Goal: Navigation & Orientation: Find specific page/section

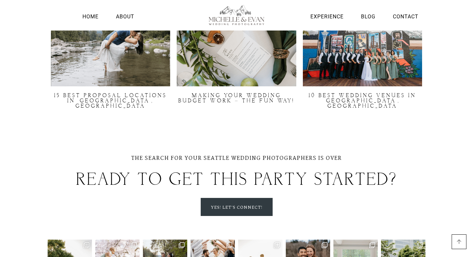
scroll to position [1932, 0]
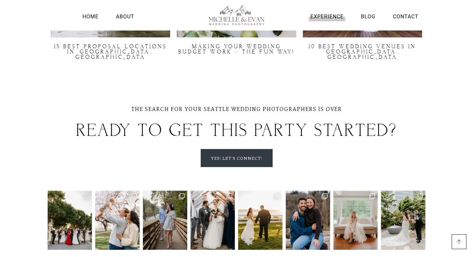
click at [343, 14] on link "Experience" at bounding box center [327, 16] width 36 height 9
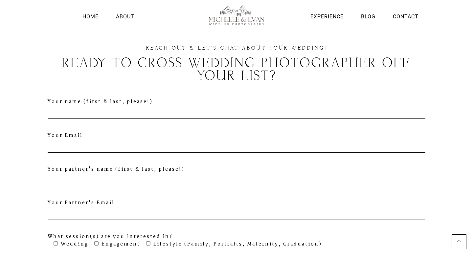
scroll to position [1871, 0]
click at [121, 15] on link "About" at bounding box center [125, 16] width 22 height 9
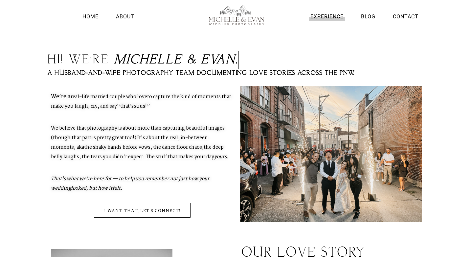
click at [334, 14] on link "Experience" at bounding box center [327, 16] width 36 height 9
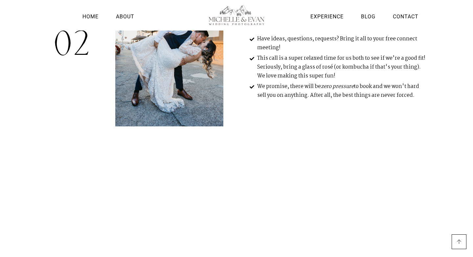
scroll to position [333, 0]
